Goal: Task Accomplishment & Management: Use online tool/utility

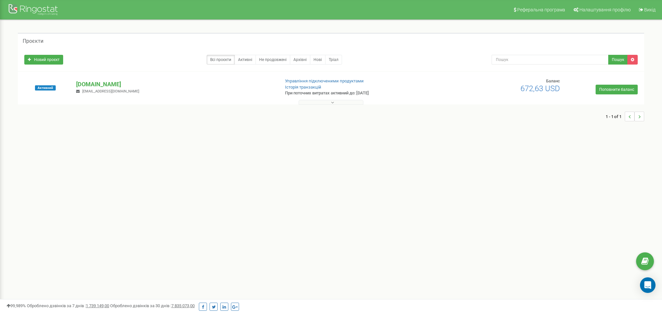
click at [93, 88] on div "[DOMAIN_NAME] [EMAIL_ADDRESS][DOMAIN_NAME]" at bounding box center [175, 87] width 208 height 14
click at [95, 85] on p "[DOMAIN_NAME]" at bounding box center [175, 84] width 198 height 8
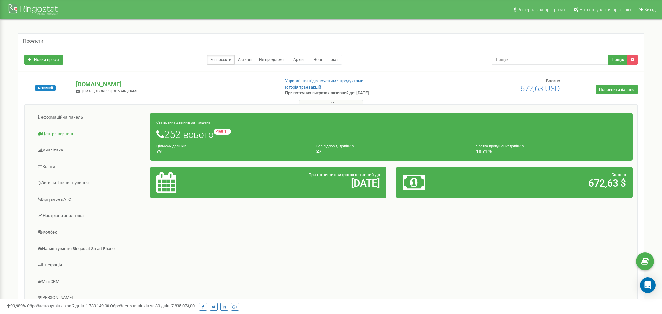
click at [74, 134] on link "Центр звернень" at bounding box center [89, 134] width 121 height 16
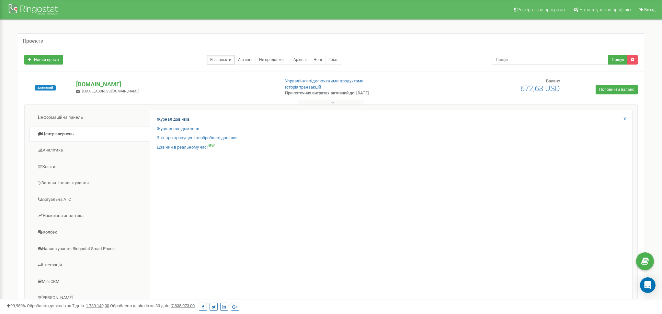
click at [184, 118] on link "Журнал дзвінків" at bounding box center [173, 119] width 33 height 6
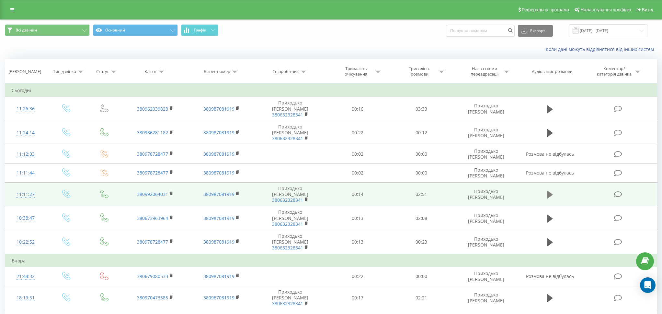
click at [549, 190] on icon at bounding box center [550, 194] width 6 height 8
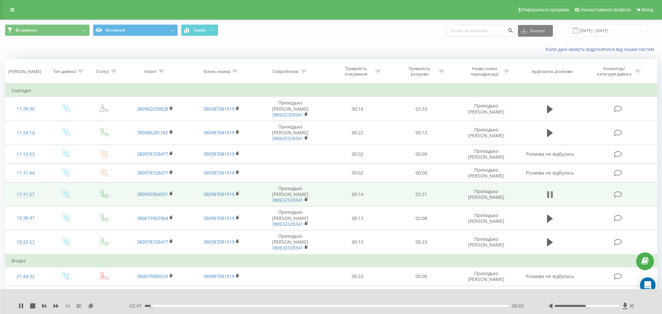
click at [549, 190] on icon at bounding box center [550, 194] width 6 height 9
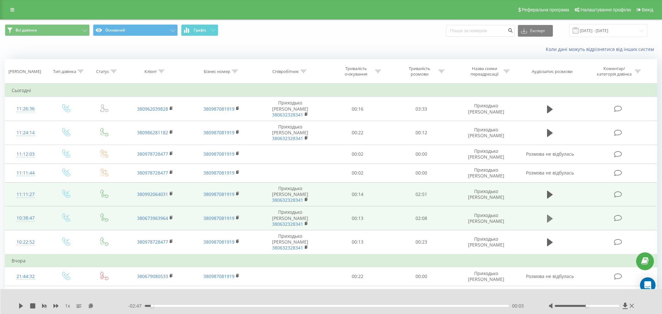
click at [549, 214] on icon at bounding box center [550, 218] width 6 height 8
click at [549, 214] on icon at bounding box center [550, 218] width 6 height 9
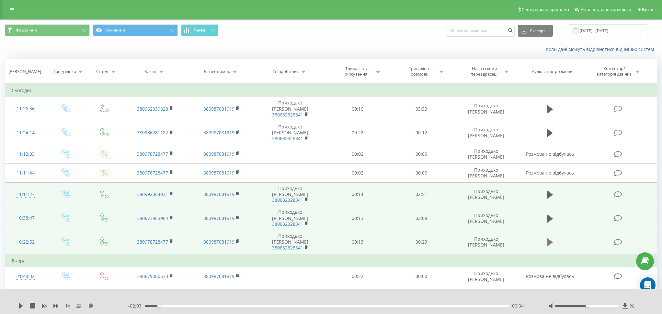
click at [550, 238] on icon at bounding box center [550, 242] width 6 height 8
click at [550, 237] on icon at bounding box center [550, 241] width 6 height 9
